Goal: Navigation & Orientation: Find specific page/section

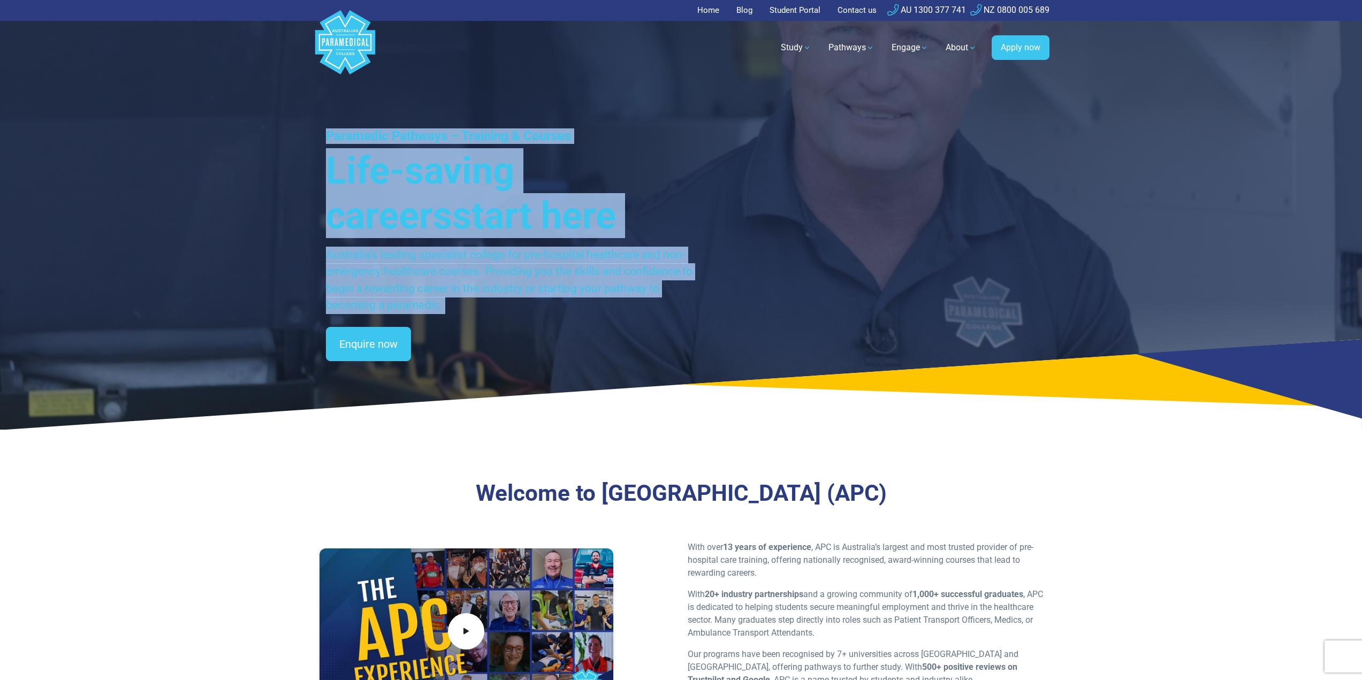
drag, startPoint x: 310, startPoint y: 95, endPoint x: 590, endPoint y: 259, distance: 324.4
click at [631, 355] on div "Paramedic Pathways – Training & Courses Life-saving careers start here Australi…" at bounding box center [681, 215] width 1362 height 430
click at [586, 249] on p "Australia’s leading specialist college for pre-hospital healthcare and non-emer…" at bounding box center [510, 280] width 368 height 67
drag, startPoint x: 565, startPoint y: 334, endPoint x: 261, endPoint y: 90, distance: 389.2
click at [247, 77] on div "Home Blog Student Portal Contact us AU 1300 377 741 NZ 0800 005 689 .logo-block…" at bounding box center [681, 382] width 1362 height 764
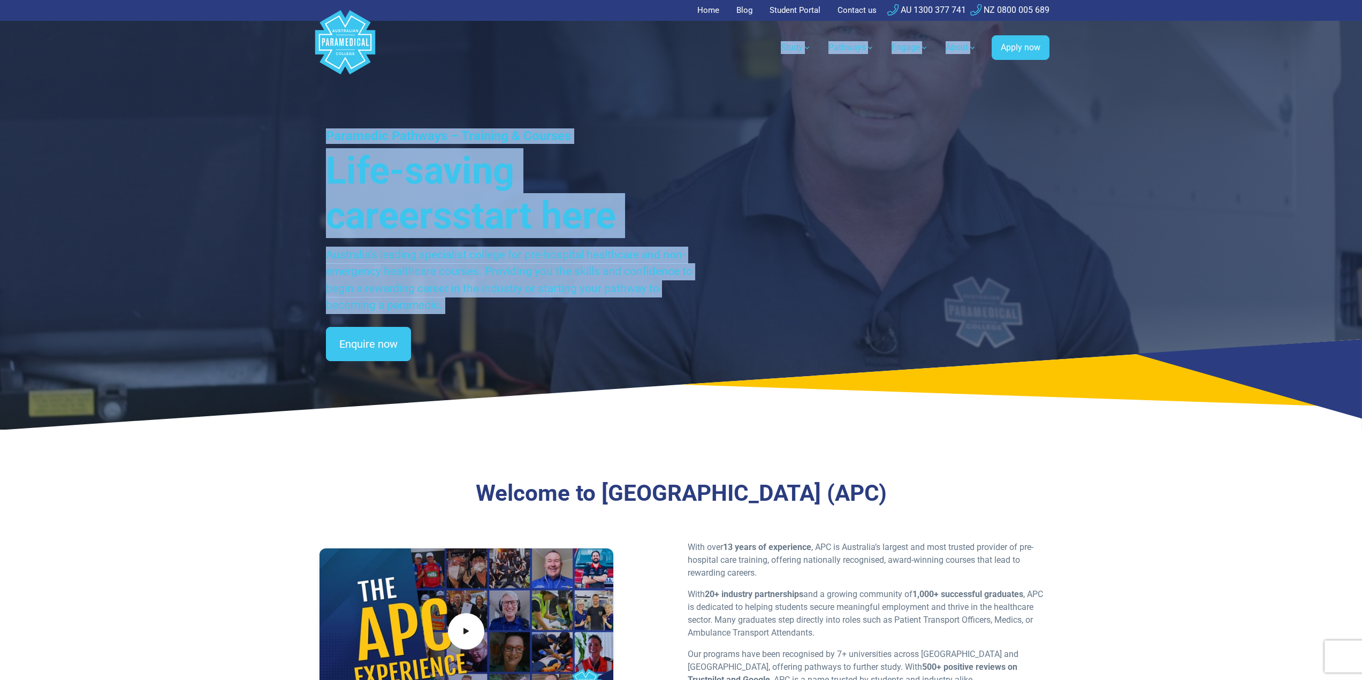
click at [362, 162] on h3 "Life-saving careers start here" at bounding box center [510, 193] width 368 height 90
drag, startPoint x: 290, startPoint y: 72, endPoint x: 574, endPoint y: 279, distance: 351.7
click at [589, 348] on div "Home Blog Student Portal Contact us AU 1300 377 741 NZ 0800 005 689 .logo-block…" at bounding box center [681, 382] width 1362 height 764
click at [574, 279] on p "Australia’s leading specialist college for pre-hospital healthcare and non-emer…" at bounding box center [510, 280] width 368 height 67
drag, startPoint x: 573, startPoint y: 329, endPoint x: 176, endPoint y: 34, distance: 495.2
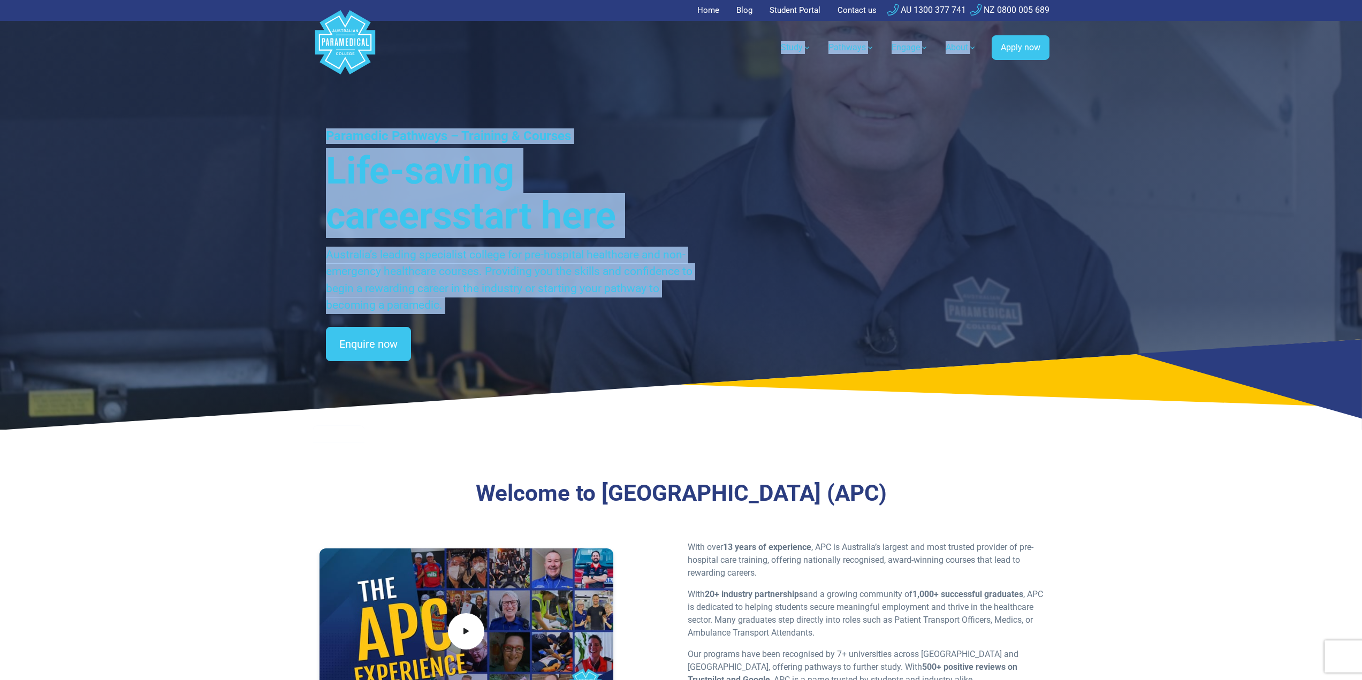
click at [176, 34] on div "Home Blog Student Portal Contact us AU 1300 377 741 NZ 0800 005 689 .logo-block…" at bounding box center [681, 382] width 1362 height 764
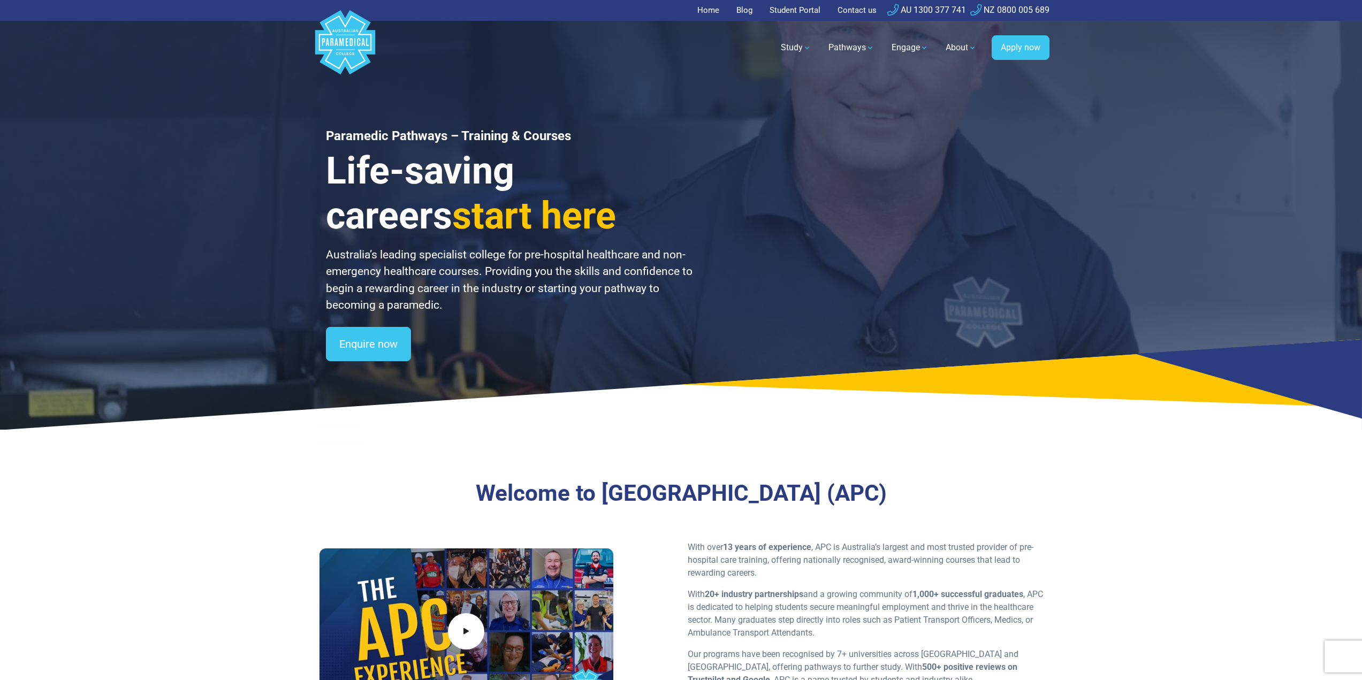
click at [225, 55] on header "Home Blog Student Portal Contact us AU 1300 377 741 NZ 0800 005 689 .logo-block…" at bounding box center [681, 39] width 1362 height 79
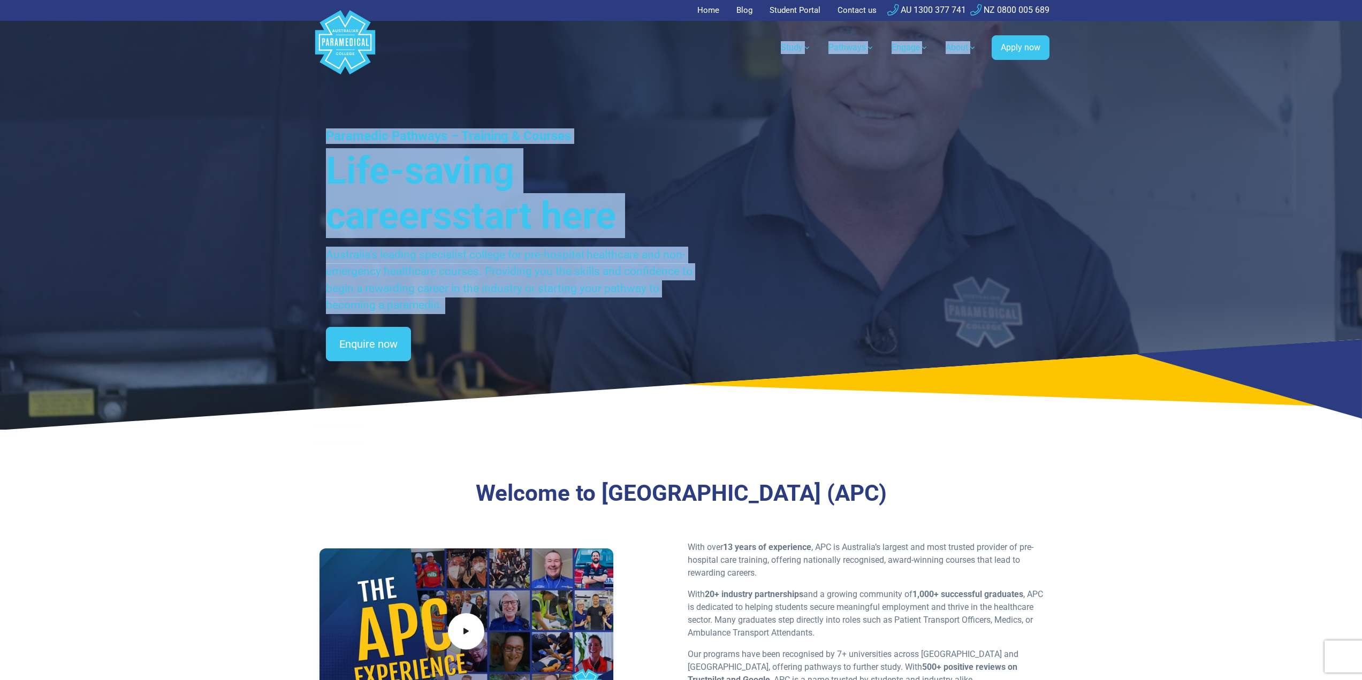
drag, startPoint x: 221, startPoint y: 44, endPoint x: 627, endPoint y: 357, distance: 512.6
click at [627, 357] on div "Home Blog Student Portal Contact us AU 1300 377 741 NZ 0800 005 689 .logo-block…" at bounding box center [681, 382] width 1362 height 764
click at [600, 320] on div "Paramedic Pathways – Training & Courses Life-saving careers start here Australi…" at bounding box center [510, 244] width 368 height 233
drag, startPoint x: 619, startPoint y: 329, endPoint x: 210, endPoint y: 52, distance: 493.7
click at [210, 52] on div "Home Blog Student Portal Contact us AU 1300 377 741 NZ 0800 005 689 .logo-block…" at bounding box center [681, 382] width 1362 height 764
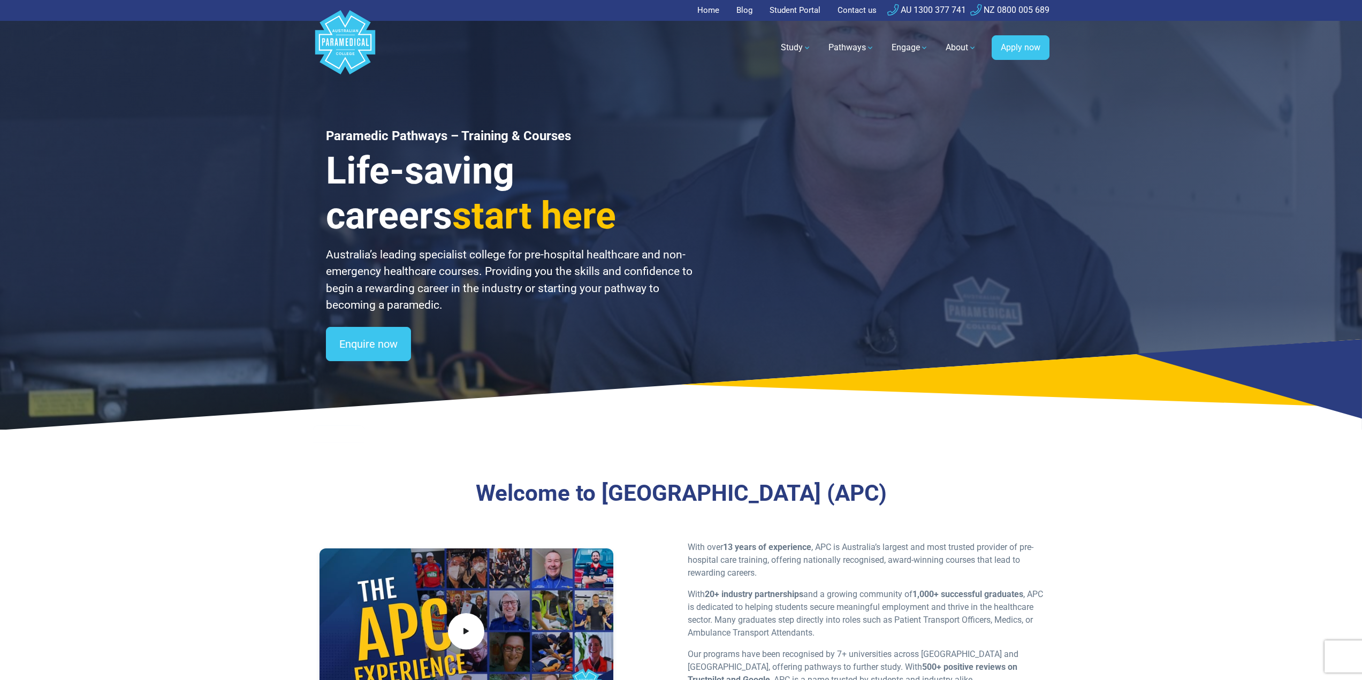
drag, startPoint x: 218, startPoint y: 52, endPoint x: 223, endPoint y: 42, distance: 10.8
click at [218, 51] on header "Home Blog Student Portal Contact us AU 1300 377 741 NZ 0800 005 689 .logo-block…" at bounding box center [681, 39] width 1362 height 79
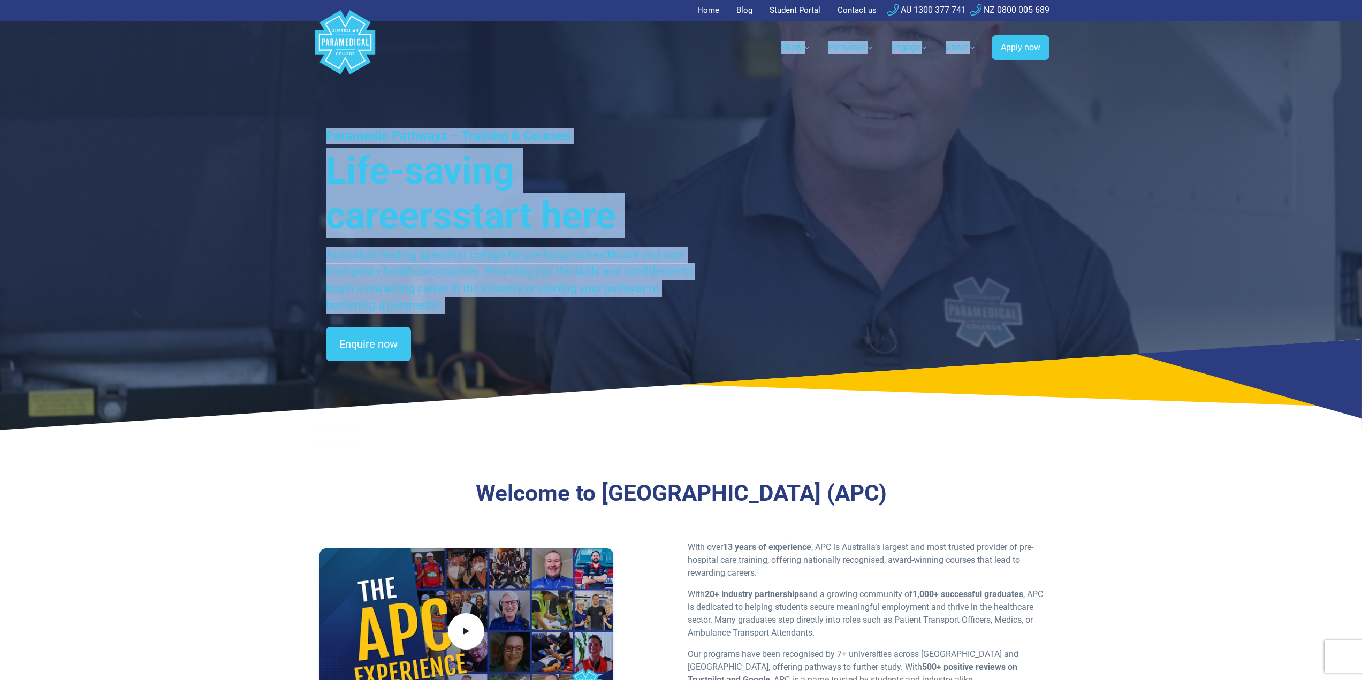
drag, startPoint x: 223, startPoint y: 41, endPoint x: 637, endPoint y: 345, distance: 513.6
click at [637, 345] on div "Home Blog Student Portal Contact us AU 1300 377 741 NZ 0800 005 689 .logo-block…" at bounding box center [681, 382] width 1362 height 764
click at [635, 314] on p "Australia’s leading specialist college for pre-hospital healthcare and non-emer…" at bounding box center [510, 280] width 368 height 67
